Goal: Task Accomplishment & Management: Manage account settings

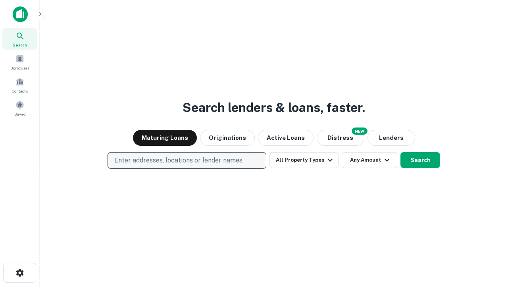
click at [187, 160] on p "Enter addresses, locations or lender names" at bounding box center [178, 161] width 128 height 10
type input "**********"
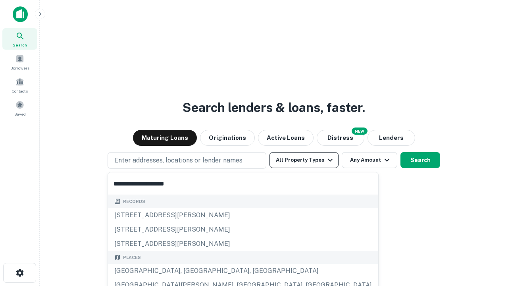
click at [190, 271] on div "Santa Monica, CA, USA" at bounding box center [243, 271] width 270 height 14
click at [304, 160] on button "All Property Types" at bounding box center [303, 160] width 69 height 16
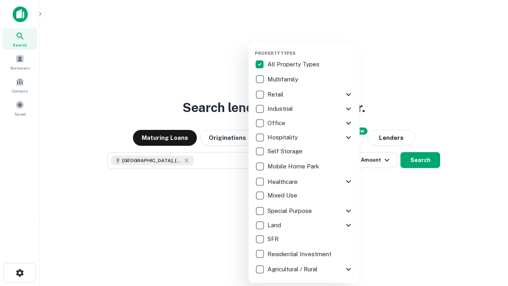
click at [310, 48] on button "button" at bounding box center [310, 48] width 111 height 0
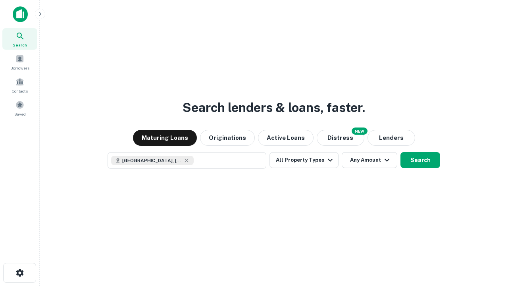
scroll to position [13, 0]
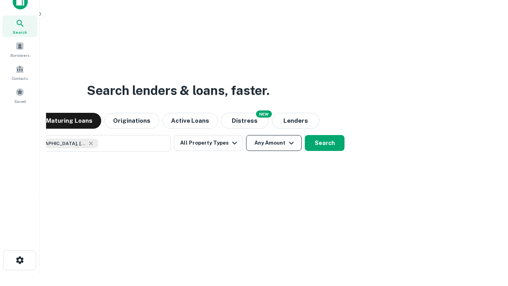
click at [246, 135] on button "Any Amount" at bounding box center [274, 143] width 56 height 16
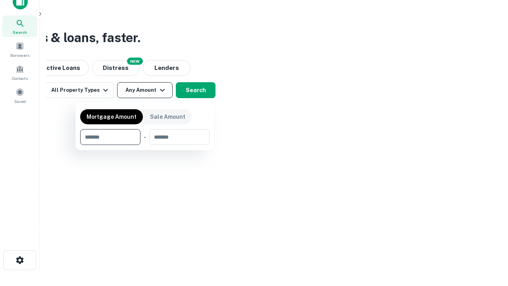
type input "*******"
click at [145, 145] on button "button" at bounding box center [144, 145] width 129 height 0
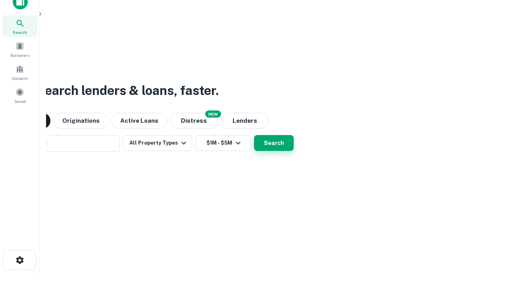
click at [254, 135] on button "Search" at bounding box center [274, 143] width 40 height 16
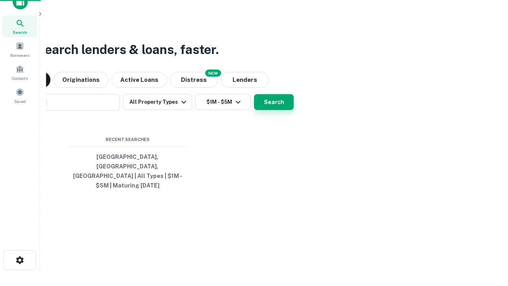
scroll to position [26, 225]
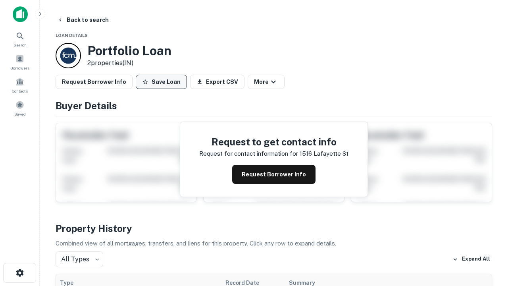
click at [161, 82] on button "Save Loan" at bounding box center [161, 82] width 51 height 14
click at [163, 82] on button "Loan Saved" at bounding box center [163, 82] width 55 height 14
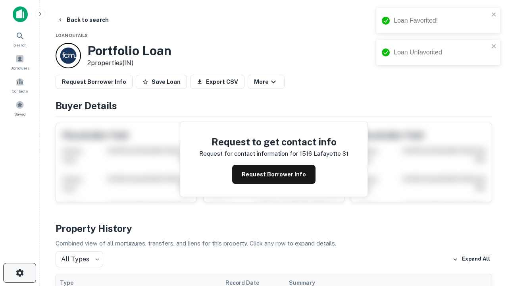
click at [19, 273] on icon "button" at bounding box center [20, 273] width 10 height 10
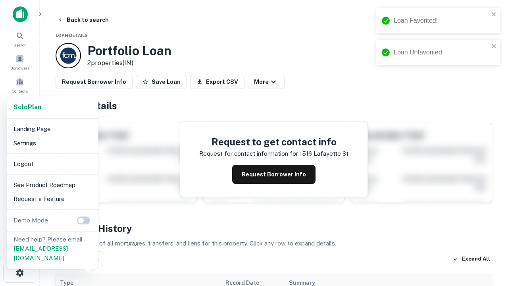
click at [52, 164] on li "Logout" at bounding box center [52, 164] width 85 height 14
